Goal: Task Accomplishment & Management: Manage account settings

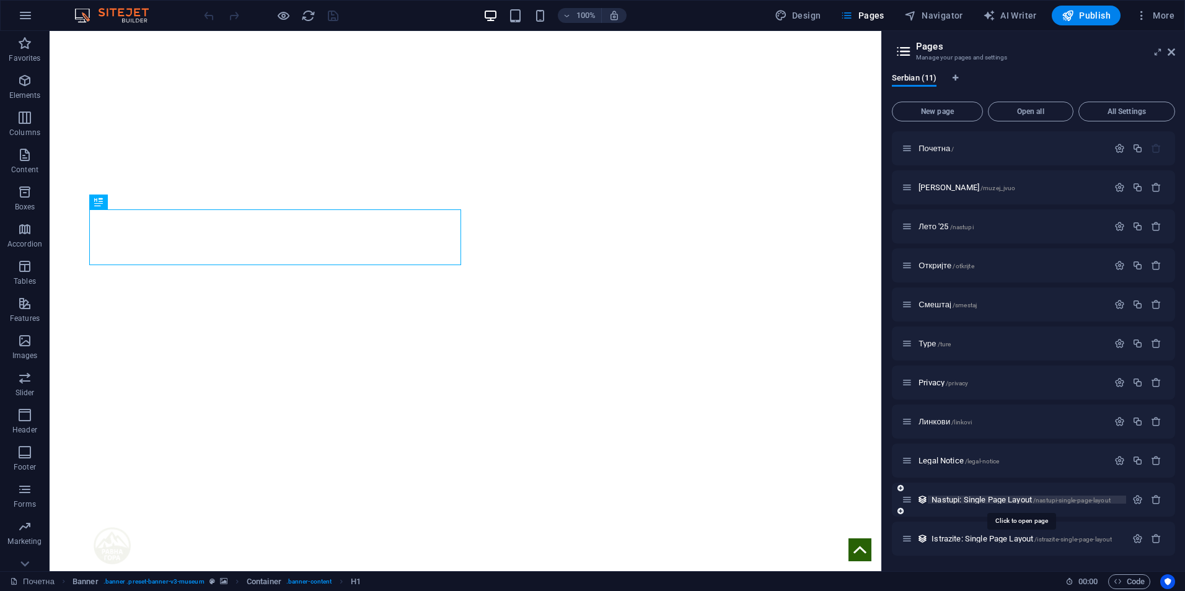
click at [954, 498] on span "Nastupi: Single Page Layout /nastupi-single-page-layout" at bounding box center [1021, 499] width 179 height 9
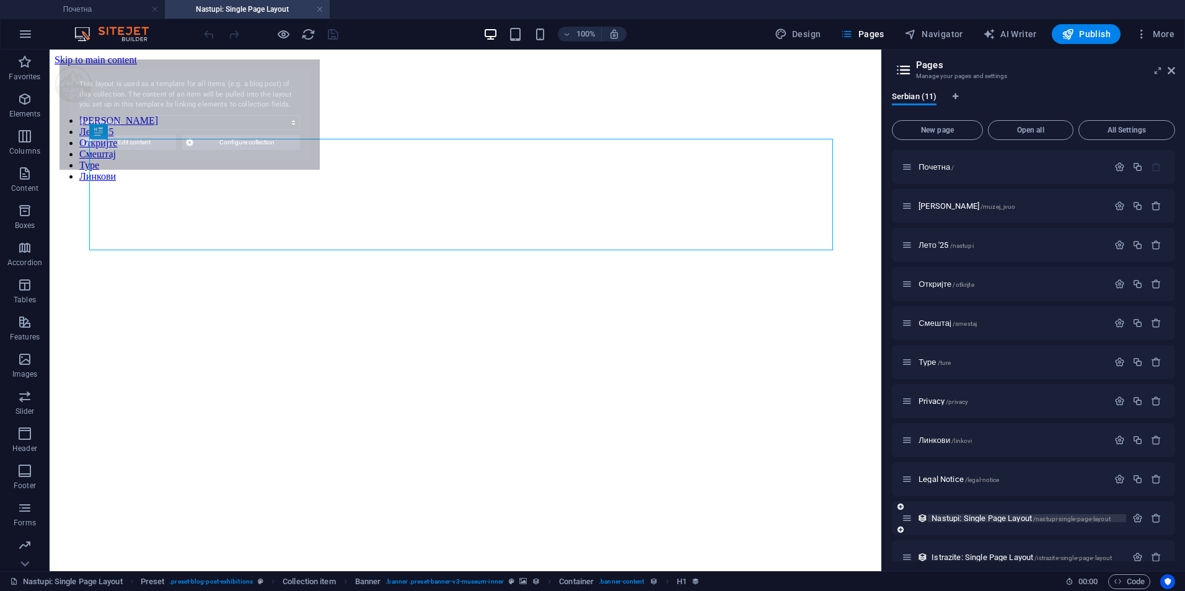
select select "68ab9fcf0af8bb578400d8d8"
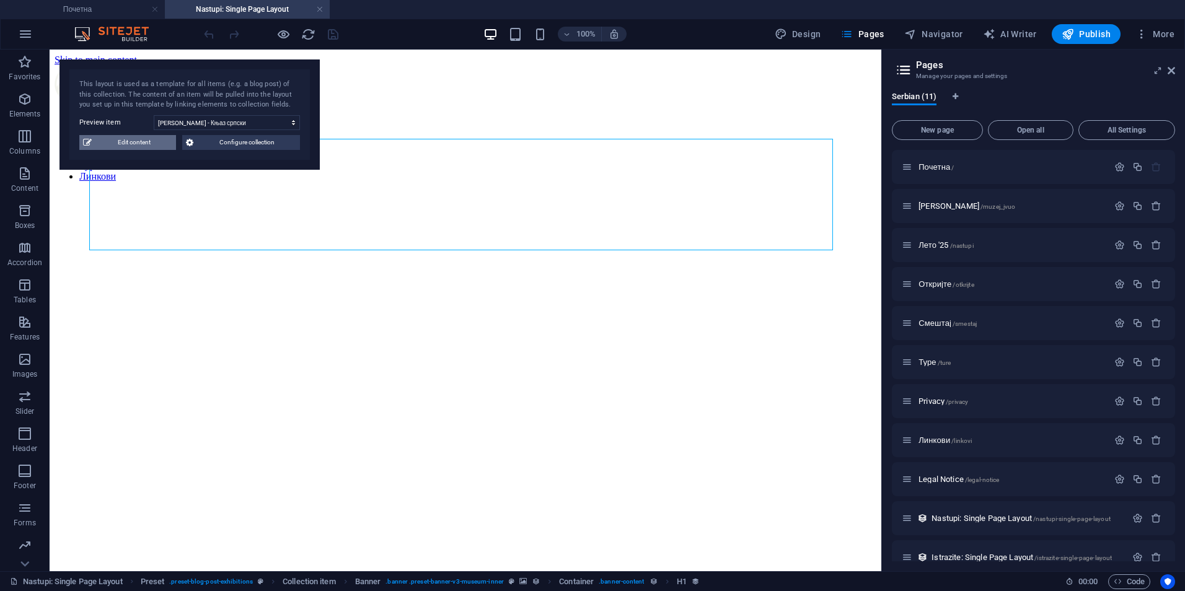
click at [139, 144] on span "Edit content" at bounding box center [133, 142] width 77 height 15
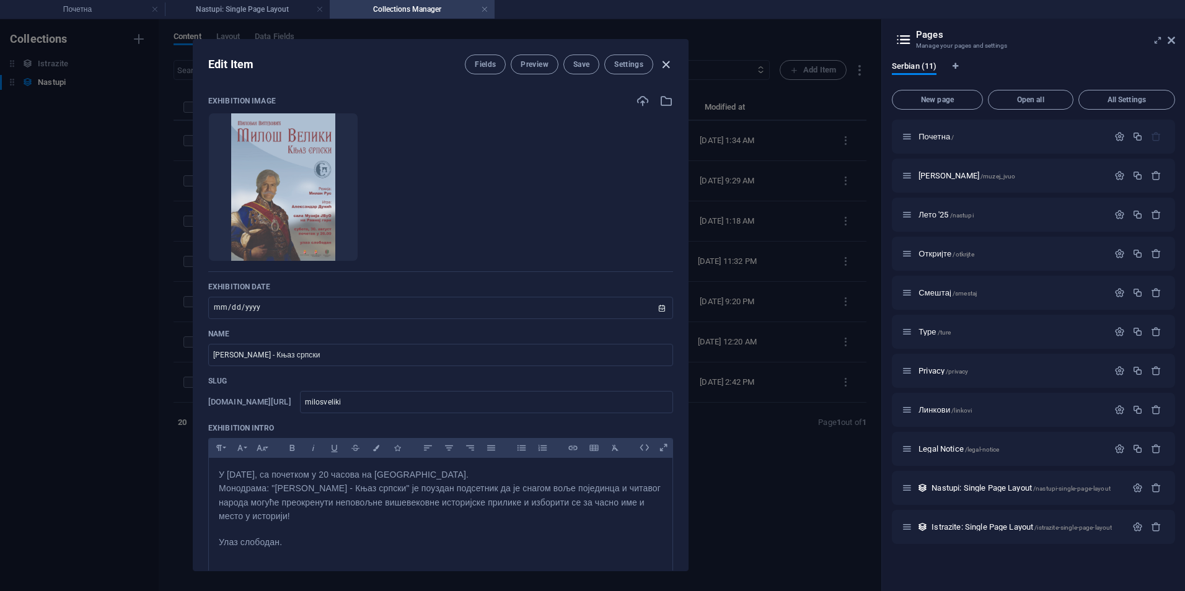
click at [665, 66] on icon "button" at bounding box center [666, 65] width 14 height 14
type input "2025-09-04"
type input "milosveliki"
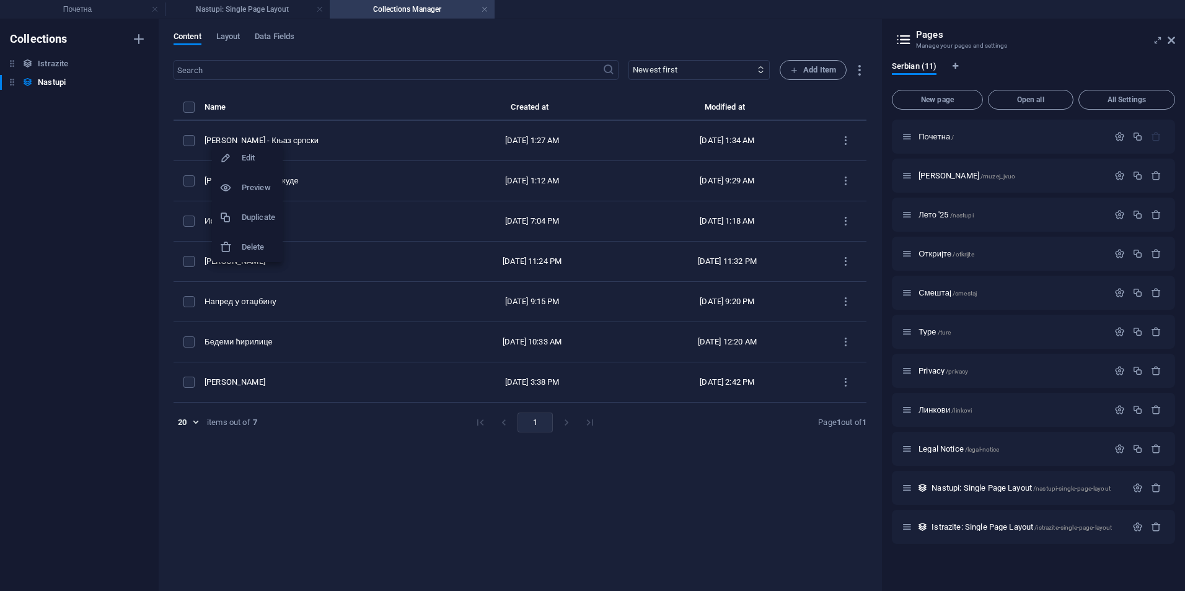
click at [247, 222] on h6 "Duplicate" at bounding box center [258, 217] width 33 height 15
click at [270, 152] on h6 "Edit" at bounding box center [282, 159] width 33 height 15
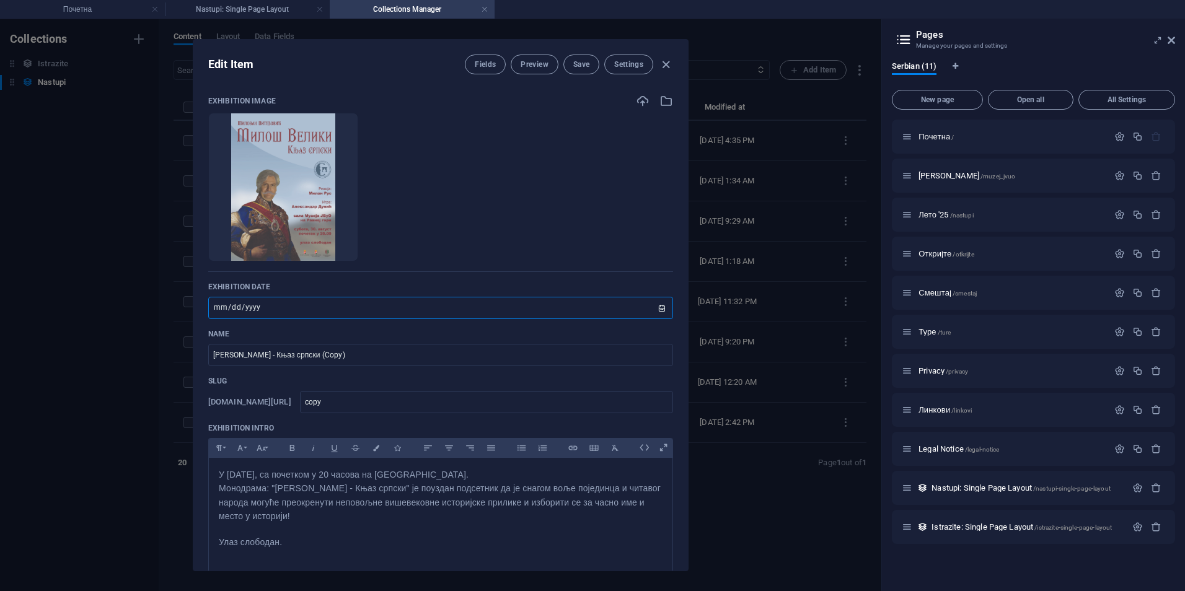
click at [659, 307] on input "2025-08-30" at bounding box center [440, 308] width 465 height 22
click at [658, 306] on input "2025-09-21" at bounding box center [440, 308] width 465 height 22
type input "2025-09-07"
click at [320, 244] on icon "button" at bounding box center [316, 242] width 10 height 10
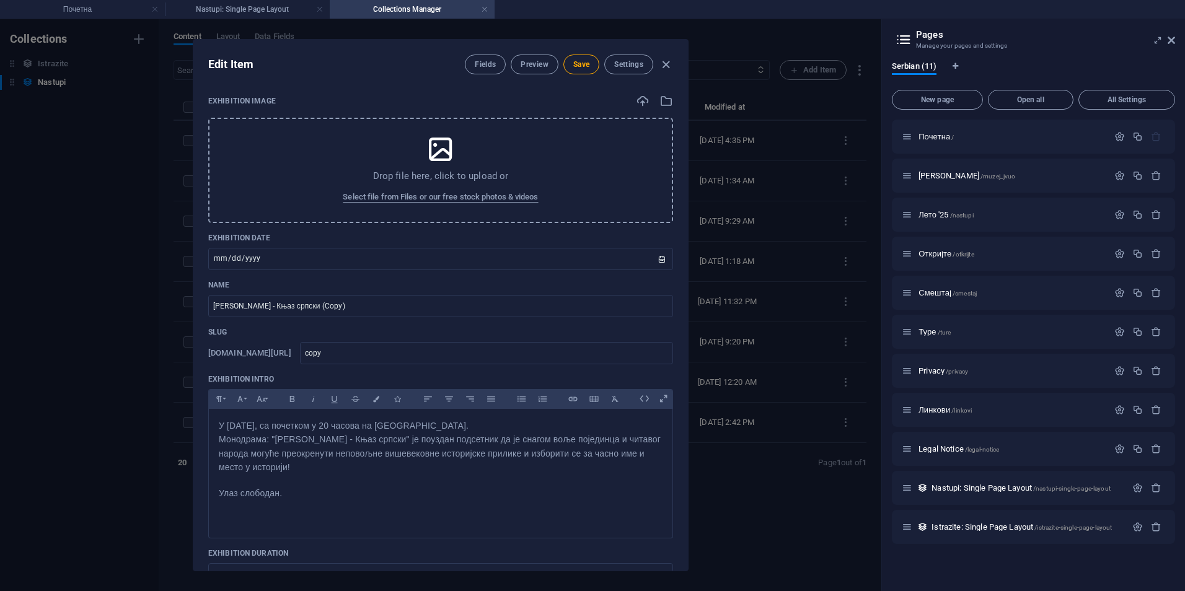
click at [440, 169] on div "Drop file here, click to upload or Select file from Files or our free stock pho…" at bounding box center [440, 170] width 465 height 105
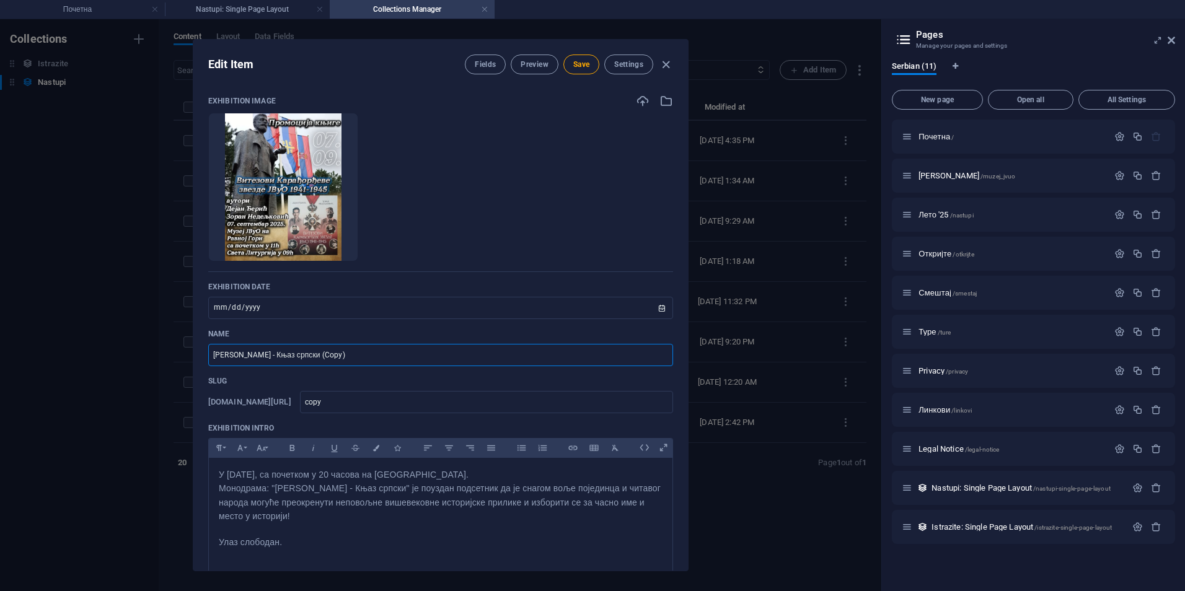
click at [363, 352] on input "Милош Велики - Књаз српски (Copy)" at bounding box center [440, 355] width 465 height 22
type input "М"
type input "Промоција књиге - Витезови Карађорђеве звезде ЈВуО [DATE]-[DATE]"
click at [416, 398] on input "copy" at bounding box center [486, 402] width 373 height 22
type input "cop"
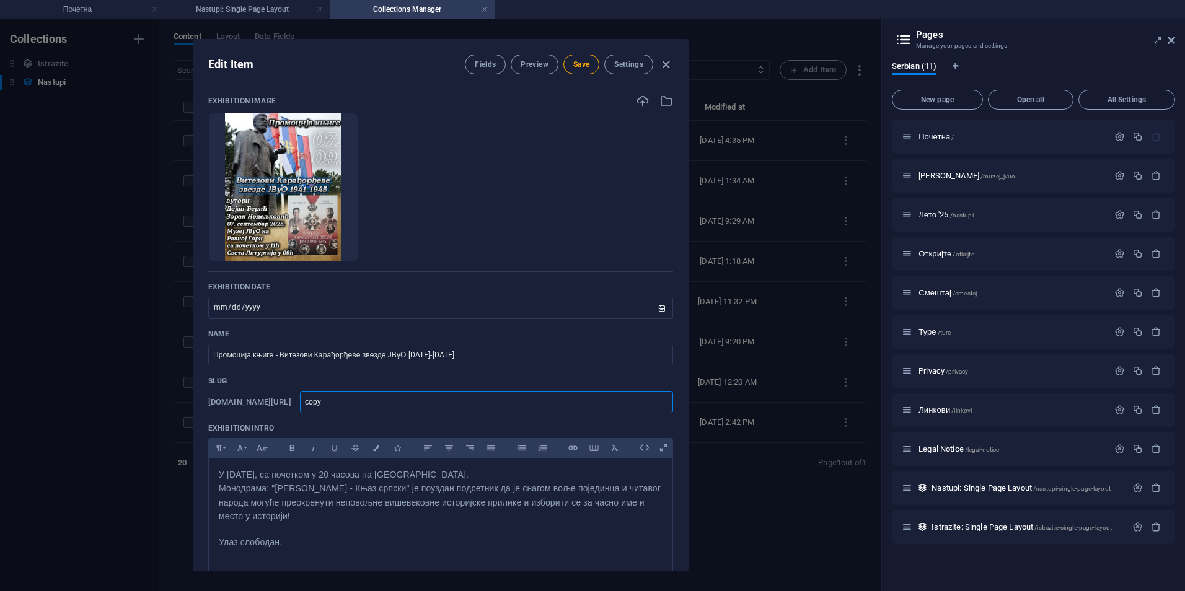
type input "cop"
type input "co"
type input "c"
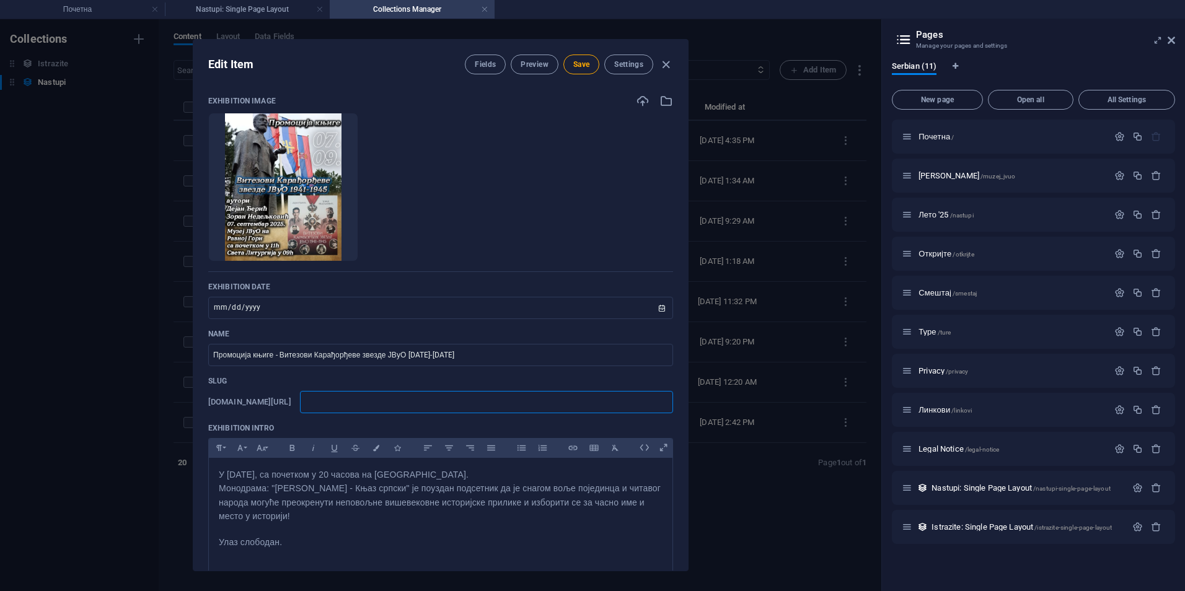
type input "к"
type input "кн"
type input "кнј"
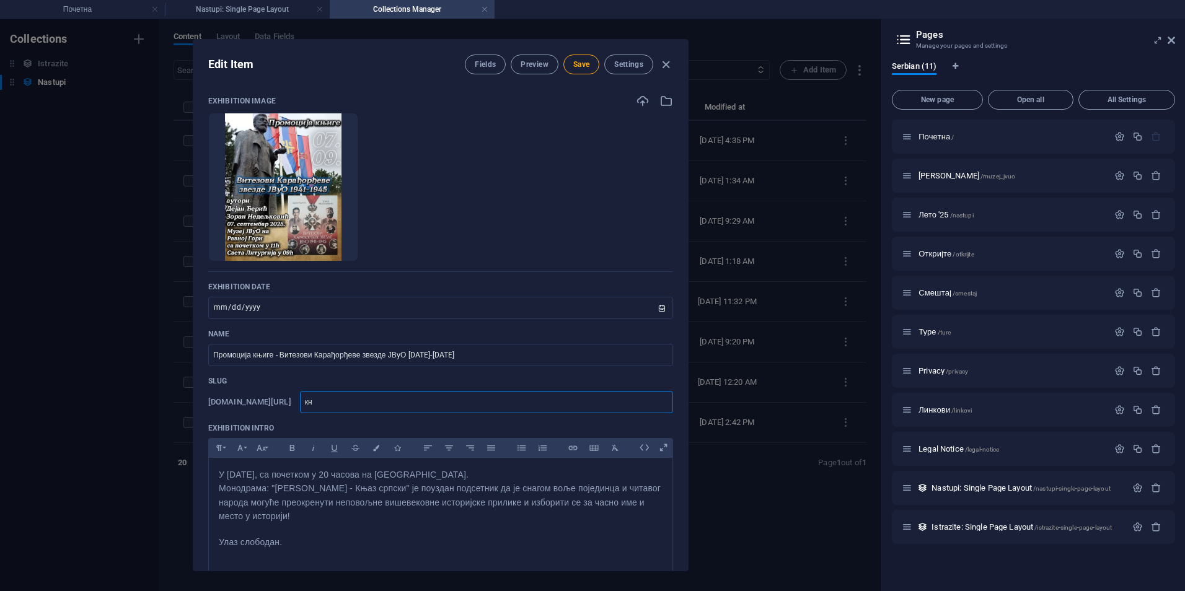
type input "кнј"
type input "кнји"
type input "кнјиг"
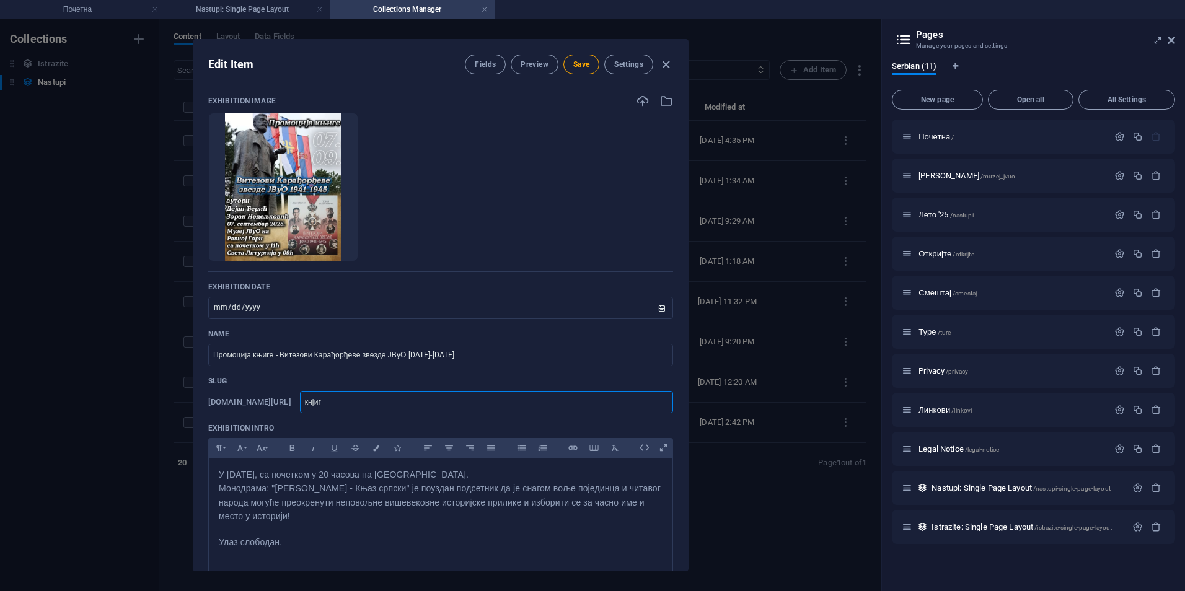
type input "кнјига"
type input "кнјиг"
type input "кнји"
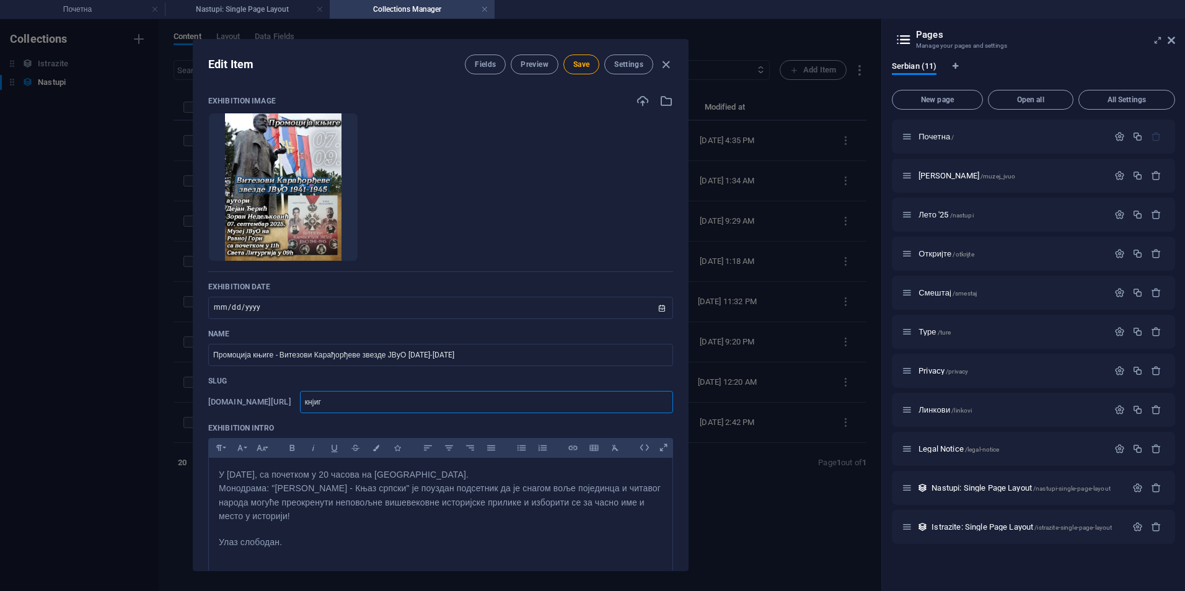
type input "кнји"
type input "кнј"
type input "кн"
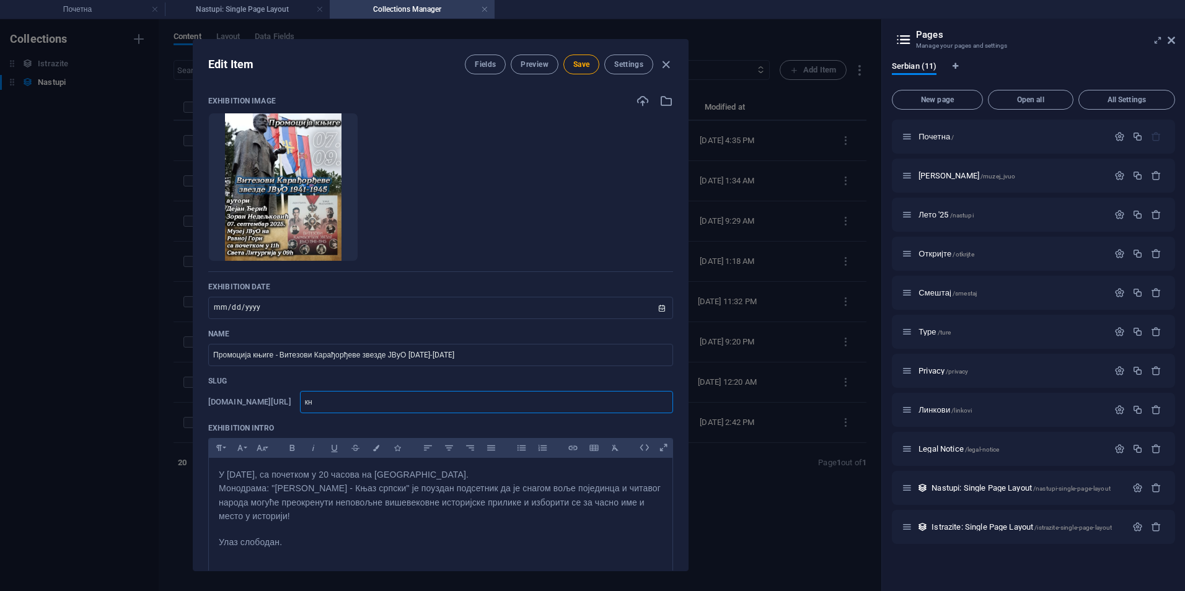
type input "к"
type input "p"
type input "pr"
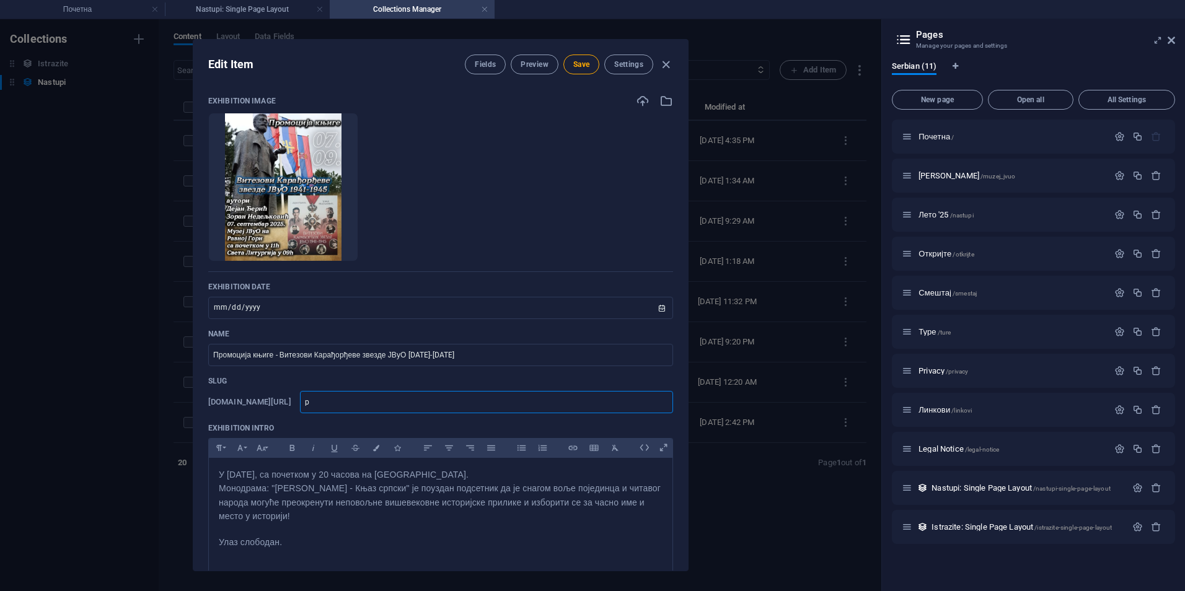
type input "pr"
type input "pro"
type input "prom"
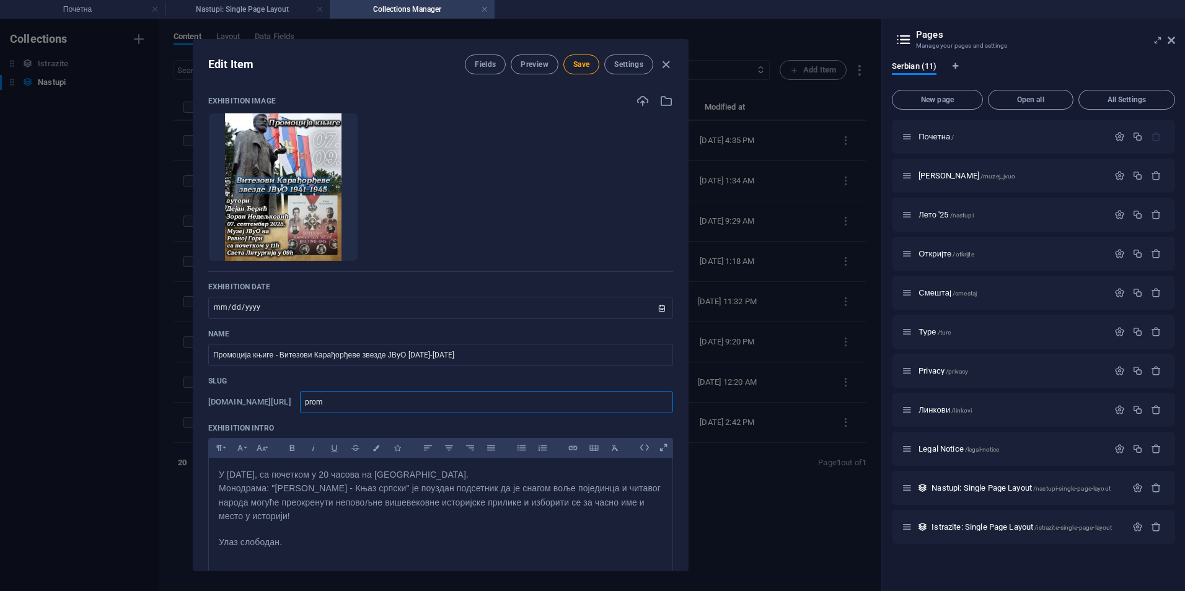
type input "promK"
type input "promKn"
type input "promKnj"
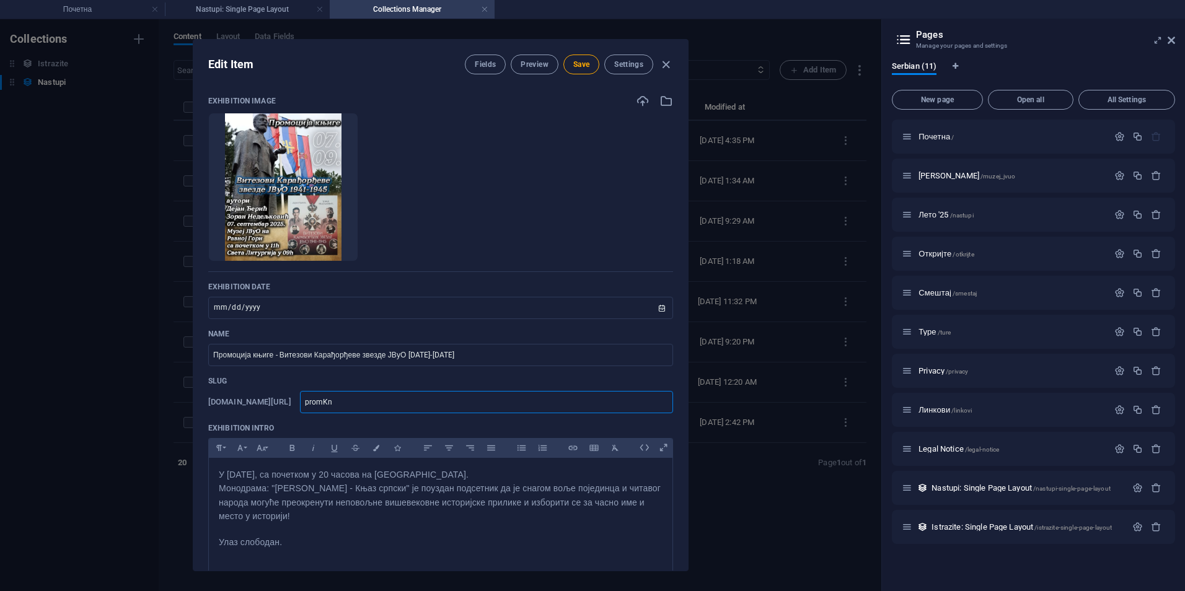
type input "promKnj"
type input "promKnji"
type input "promKnjig"
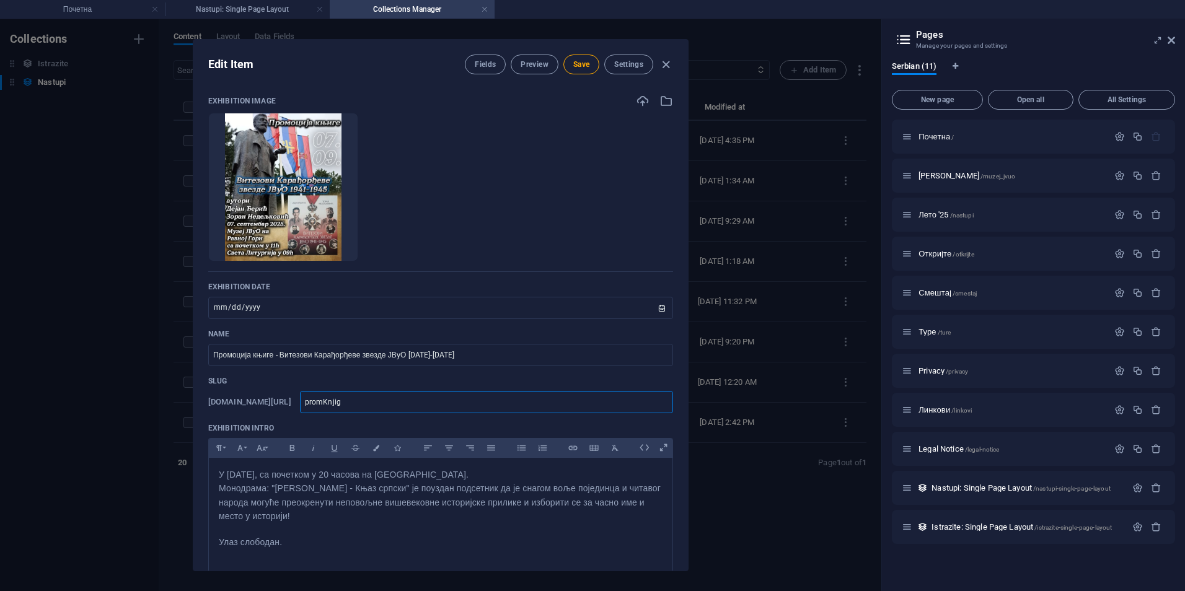
type input "promKnjige"
type input "promknjige"
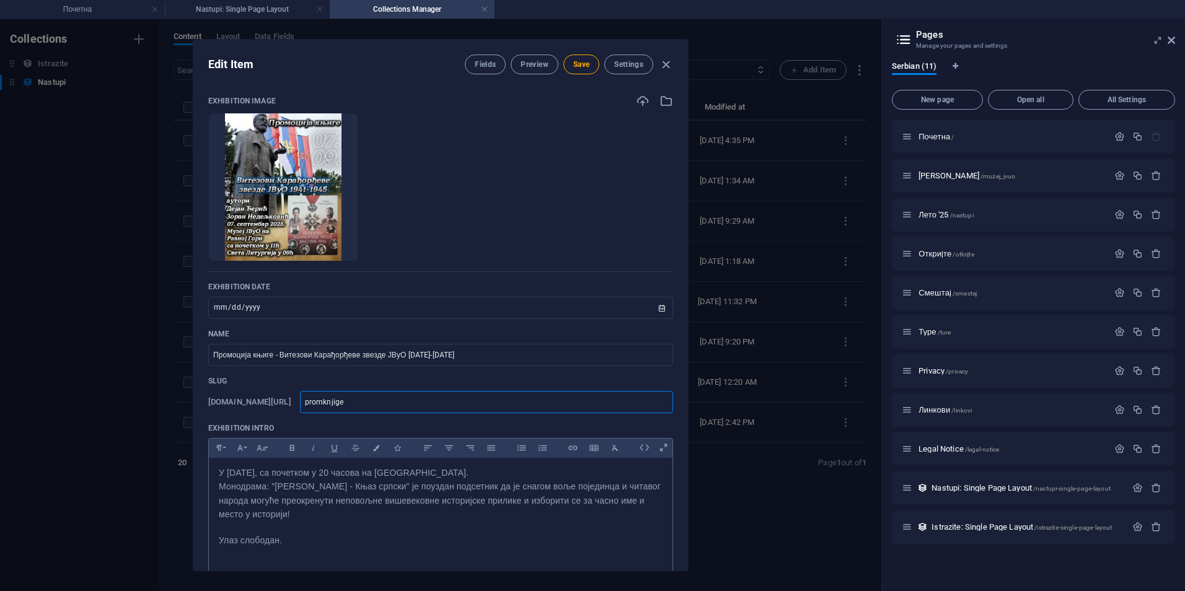
click at [289, 540] on p "Улаз слободан." at bounding box center [441, 541] width 444 height 14
click at [255, 477] on span "У суботу, 30. августа, са почетком у 20 часова на Равној гори." at bounding box center [344, 475] width 250 height 10
click at [421, 474] on span "У недељу, 7. септембра, са почетком у 11 часова на Равној гори." at bounding box center [321, 475] width 205 height 10
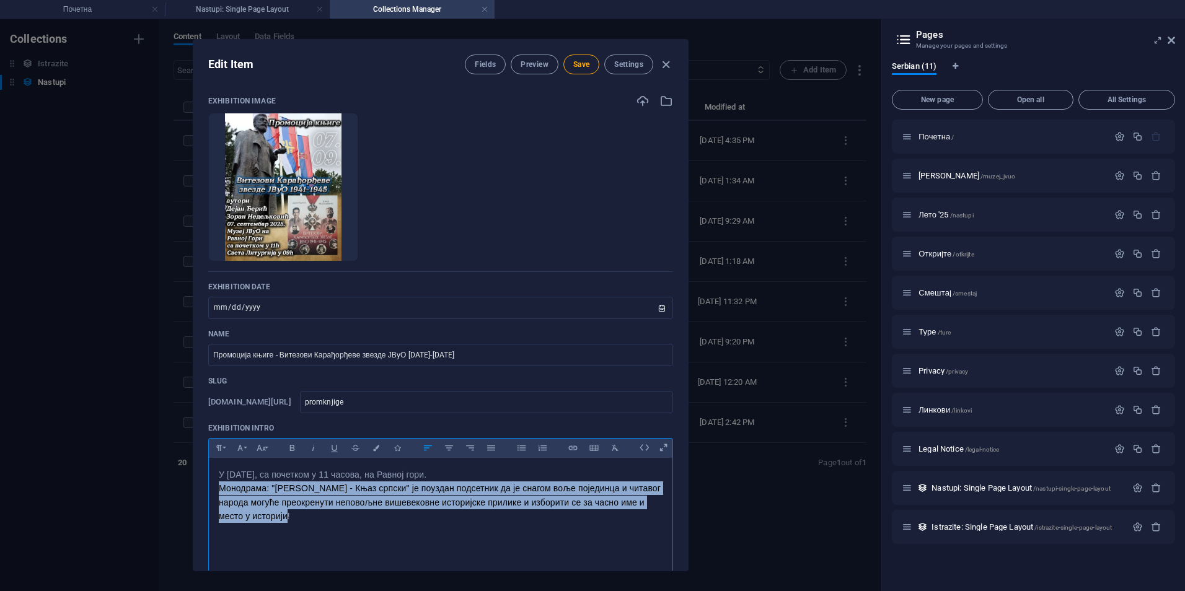
drag, startPoint x: 293, startPoint y: 516, endPoint x: 219, endPoint y: 482, distance: 81.5
click at [219, 482] on p "Монодрама: "Милош Велики - Књаз српски" је поуздан подсетник да је снагом воље …" at bounding box center [441, 503] width 444 height 42
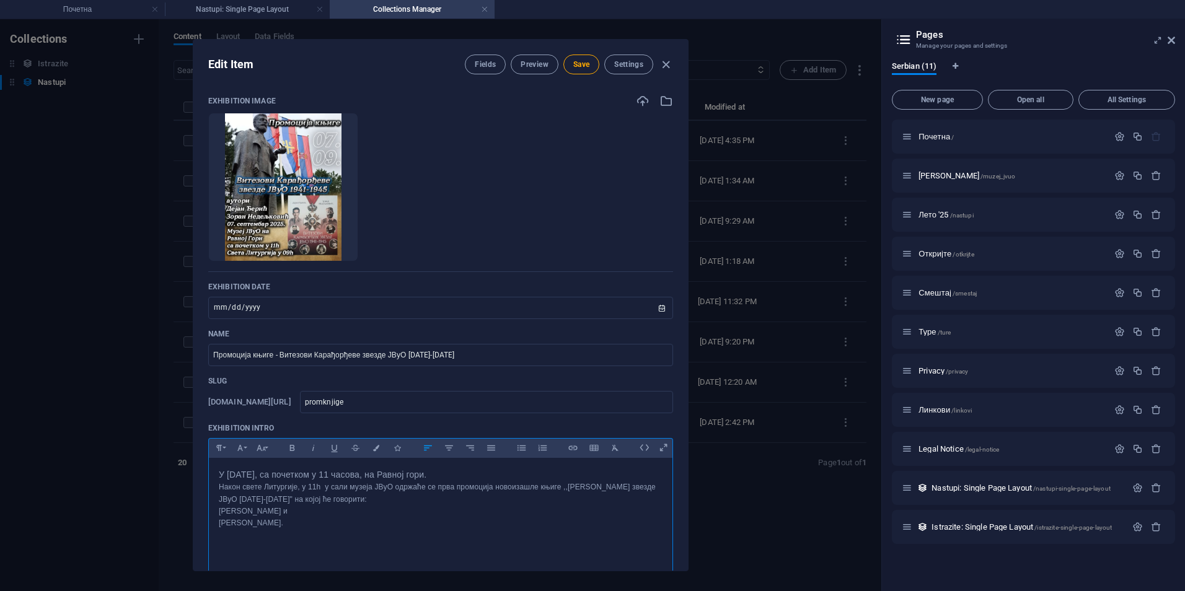
scroll to position [1213, 1]
click at [540, 491] on p "Након свете Литургије, у 11h у сали музеја ЈВуО одржаће се прва промоција новои…" at bounding box center [441, 494] width 444 height 24
click at [269, 484] on p "Након свете Литургије, у 11h у сали музеја ЈВуО одржаће се прва промоција књиге…" at bounding box center [441, 494] width 444 height 24
click at [493, 476] on p "У недељу, 7. септембра, са почетком у 11 часова, на Равној гори." at bounding box center [441, 475] width 444 height 14
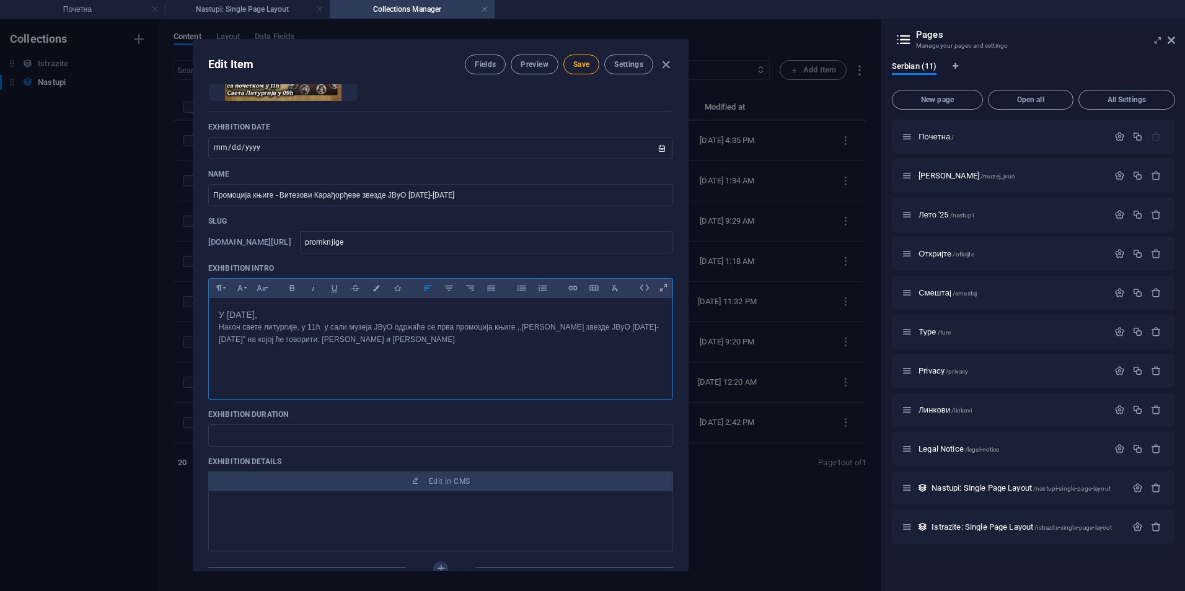
scroll to position [159, 0]
drag, startPoint x: 325, startPoint y: 319, endPoint x: 213, endPoint y: 315, distance: 112.9
click at [213, 315] on div "У недељу, 7. септембра, Након свете литургије, у 11h у сали музеја ЈВуО одржаће…" at bounding box center [441, 346] width 464 height 95
click at [618, 288] on icon "button" at bounding box center [615, 288] width 11 height 15
click at [309, 315] on p "У недељу, 7. септембра," at bounding box center [441, 315] width 444 height 12
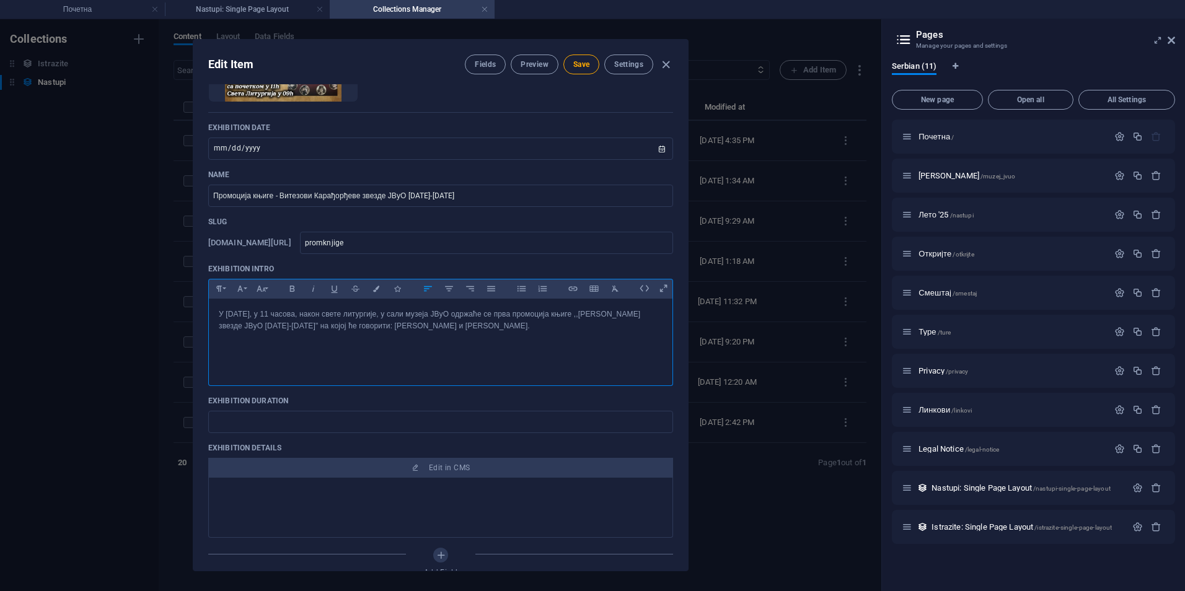
click at [503, 311] on p "У недељу, 7. септембра, у 11 часова, након свете литургије, у сали музеја ЈВуО …" at bounding box center [441, 321] width 444 height 24
click at [416, 325] on p "У недељу, 7. септембра, у 11 часова, након свете литургије, у сали музеја ЈВуО …" at bounding box center [441, 321] width 444 height 24
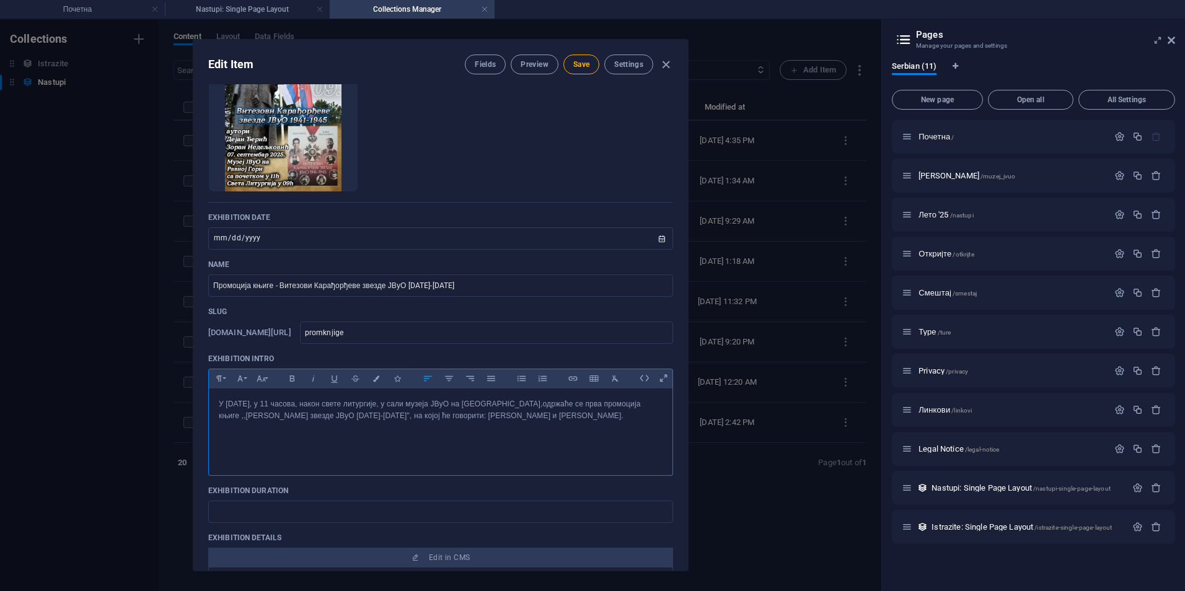
scroll to position [0, 0]
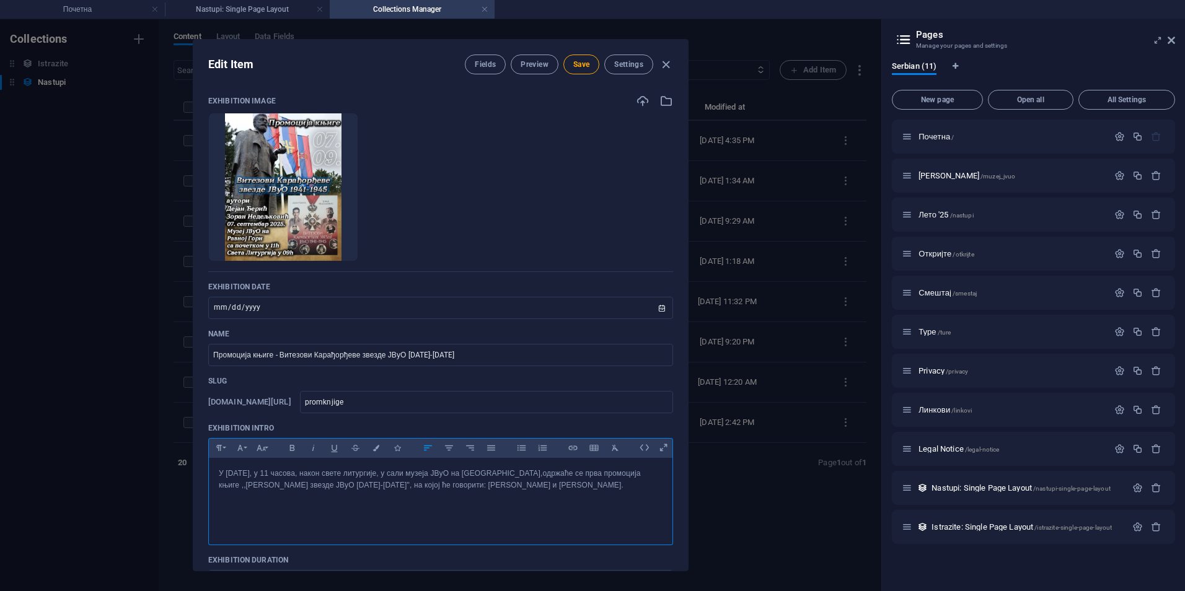
drag, startPoint x: 595, startPoint y: 488, endPoint x: 188, endPoint y: 464, distance: 407.3
click at [188, 464] on div "Edit Item Fields Preview Save Settings Exhibition Image Drop files here to uplo…" at bounding box center [440, 305] width 881 height 572
copy p "У недељу, 7. септембра, у 11 часова, након свете литургије, у сали музеја ЈВуО …"
click at [603, 526] on p at bounding box center [441, 524] width 444 height 12
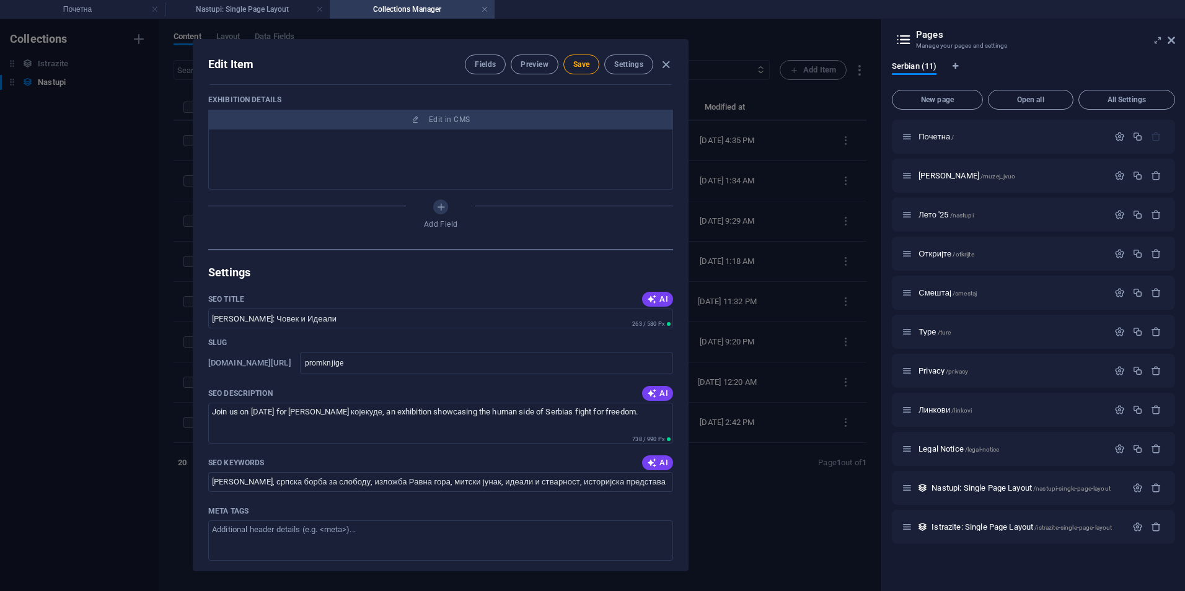
scroll to position [470, 0]
click at [648, 390] on icon "button" at bounding box center [652, 393] width 10 height 10
type textarea "Join us on September 7 for the book launch of Витезови Карађорђеве звезде ЈВуО …"
click at [651, 467] on icon "button" at bounding box center [652, 462] width 10 height 10
type input "промоција књиге, Витезови Карађорђеве звезде, ЈВуО, Равна гора, Бане Јевтић, Де…"
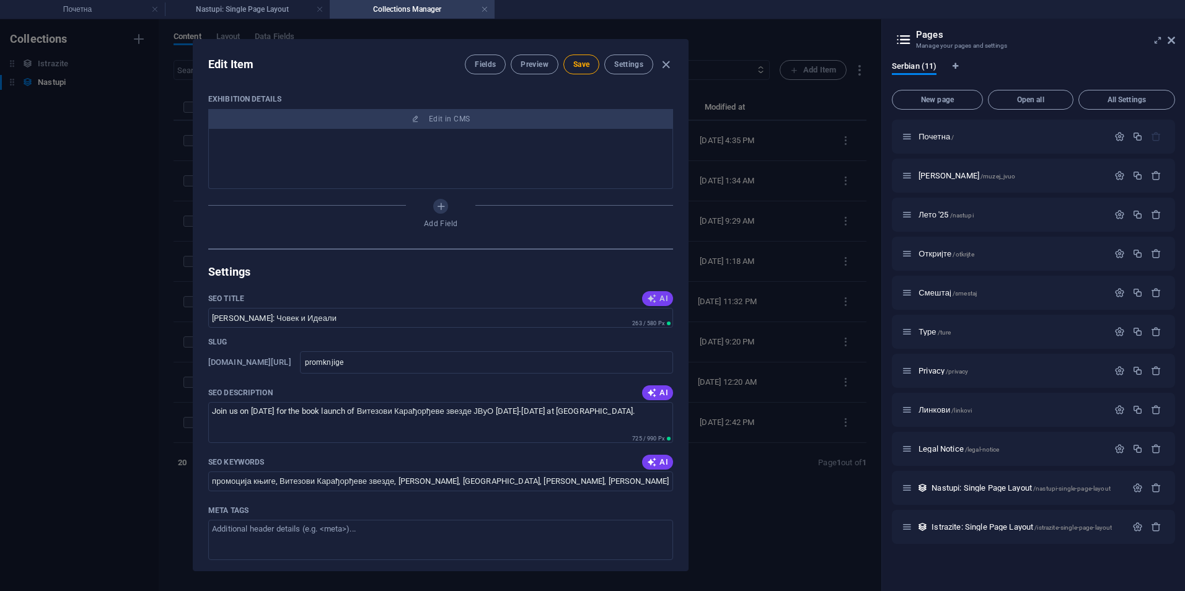
click at [654, 295] on icon "button" at bounding box center [652, 299] width 10 height 10
click at [257, 317] on input "Промоција Витезова 1941-1945" at bounding box center [440, 318] width 465 height 20
click at [293, 316] on input "Промоција Витезова 1941-1945" at bounding box center [440, 318] width 465 height 20
click at [255, 317] on input "Промоција Витезови Карађорђеве звезде 1941-1945" at bounding box center [440, 318] width 465 height 20
click at [375, 317] on input "Промоција "Витезови Карађорђеве звезде 1941-1945"" at bounding box center [440, 318] width 465 height 20
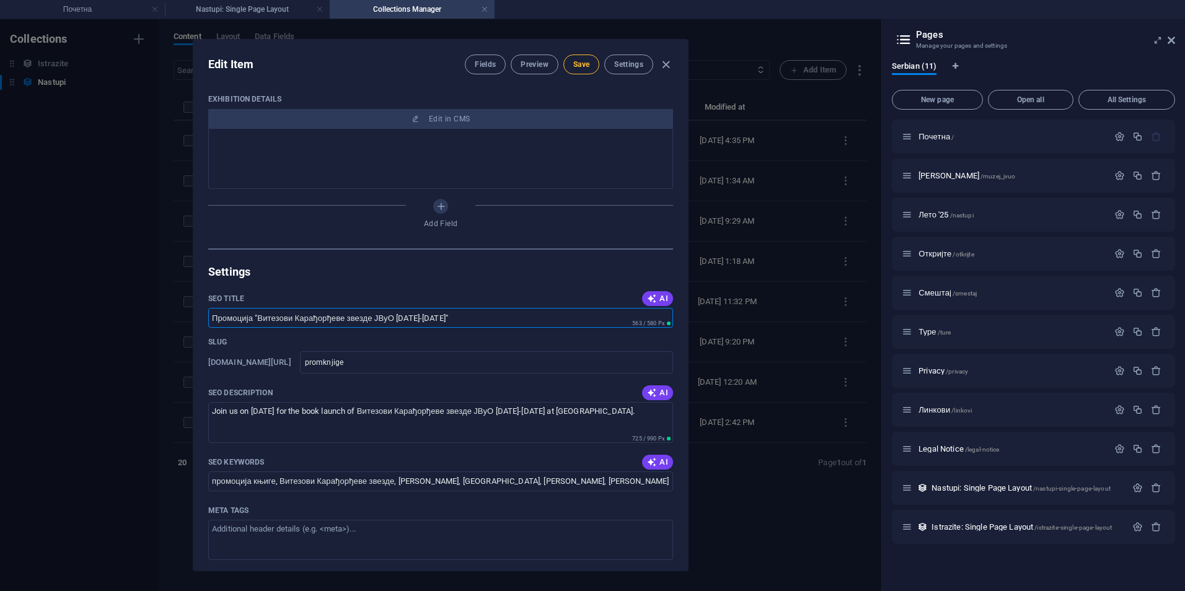
type input "Промоција "Витезови Карађорђеве звезде ЈВуО 1941-1945""
click at [578, 64] on span "Save" at bounding box center [581, 64] width 16 height 10
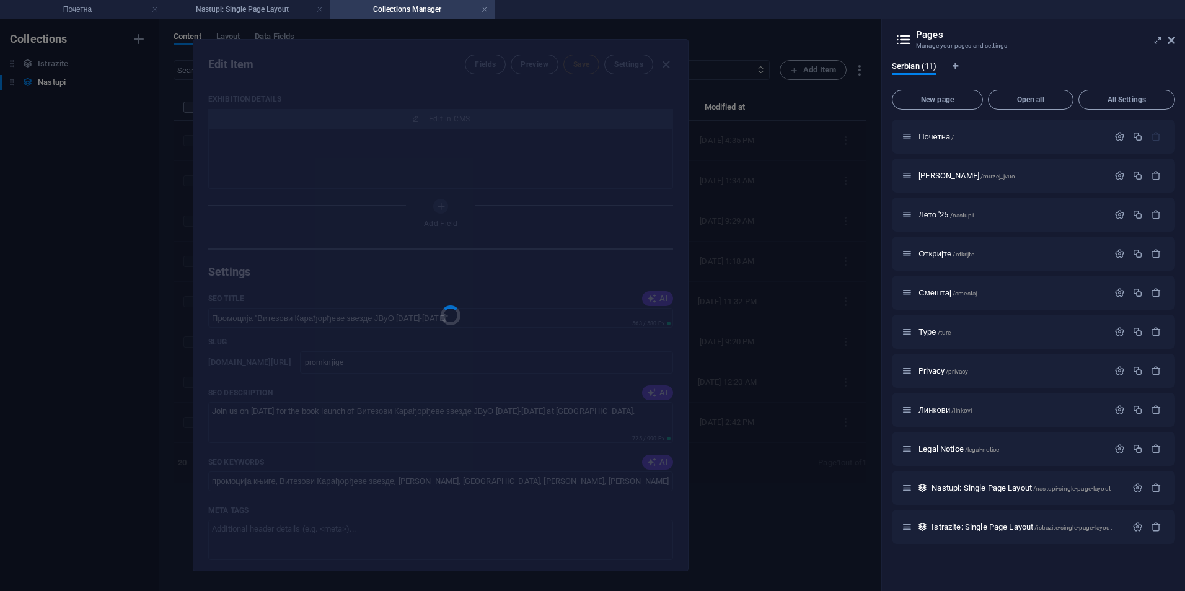
type input "promknjige"
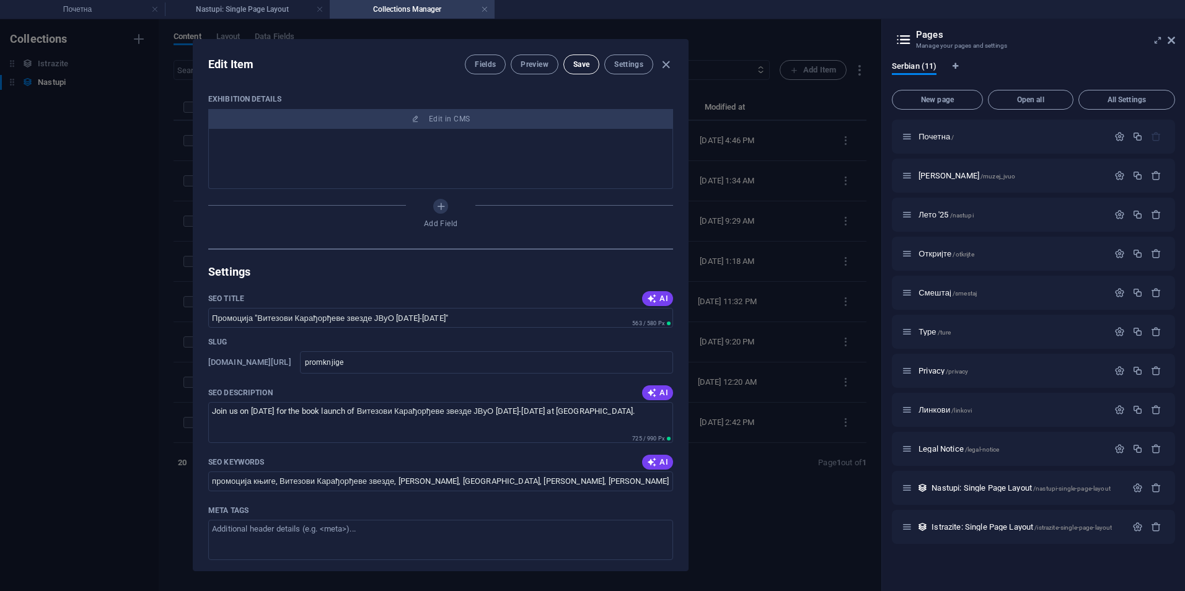
click at [584, 64] on span "Save" at bounding box center [581, 64] width 16 height 10
click at [662, 63] on icon "button" at bounding box center [666, 65] width 14 height 14
type input "2025-09-04"
type input "promknjige"
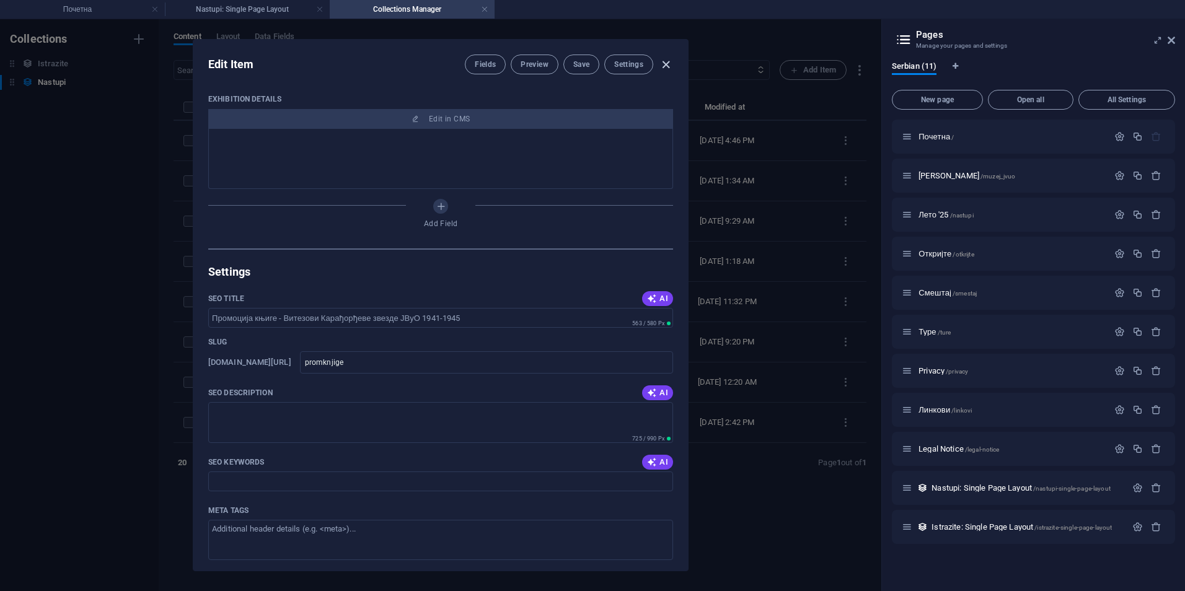
scroll to position [421, 0]
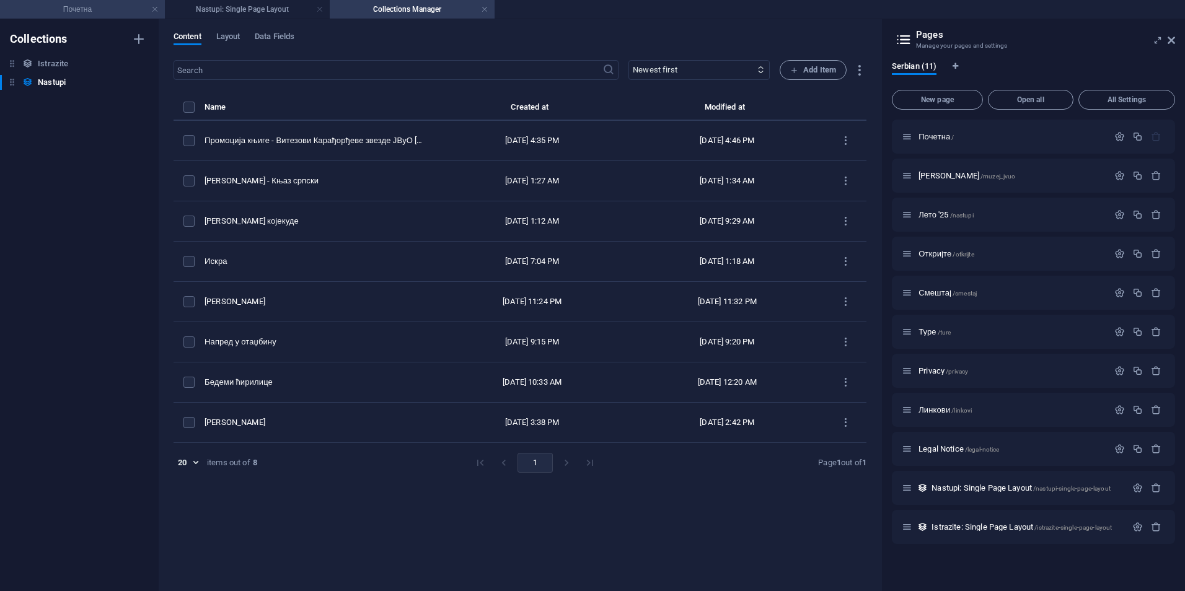
click at [118, 13] on h4 "Почетна" at bounding box center [82, 9] width 165 height 14
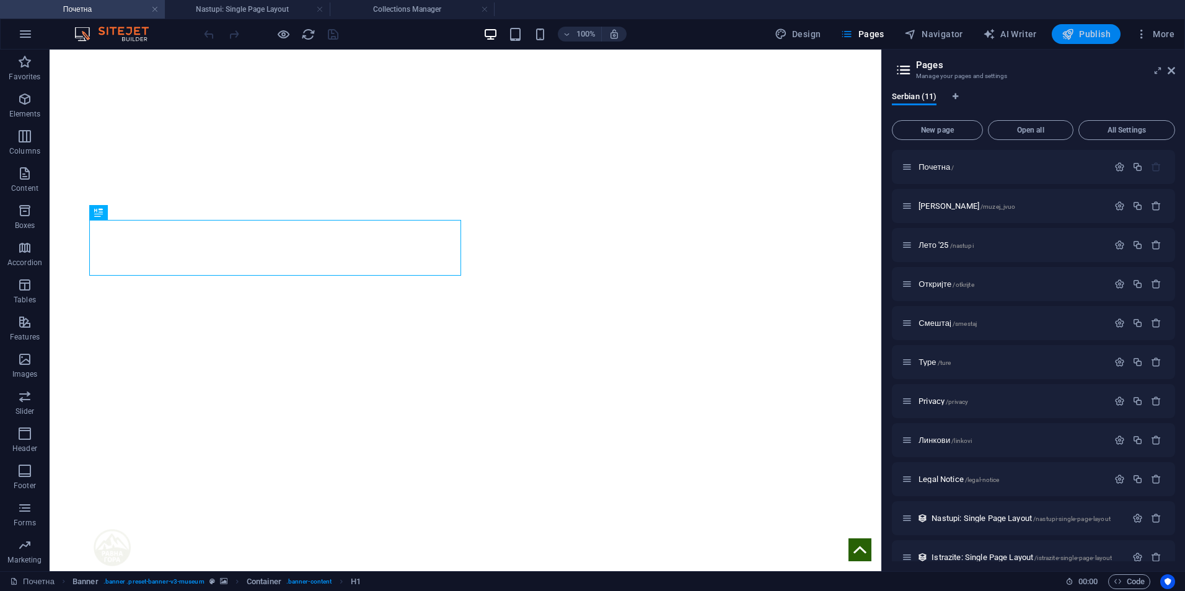
click at [1083, 37] on span "Publish" at bounding box center [1086, 34] width 49 height 12
